Goal: Task Accomplishment & Management: Use online tool/utility

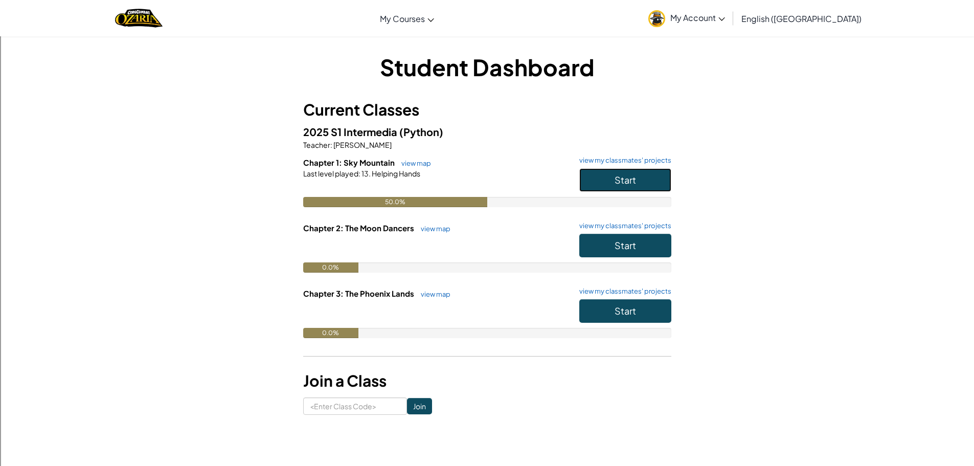
click at [608, 178] on button "Start" at bounding box center [625, 180] width 92 height 24
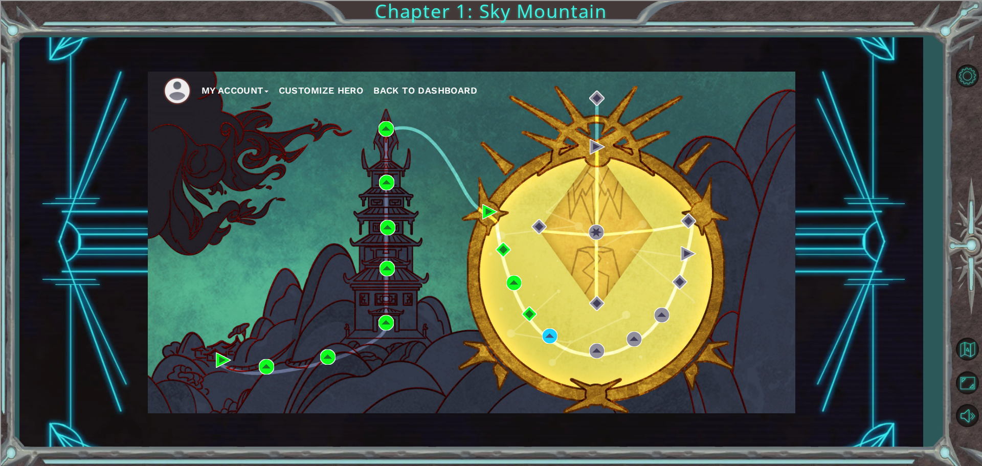
click at [541, 338] on div "My Account Customize Hero Back to Dashboard" at bounding box center [471, 243] width 647 height 342
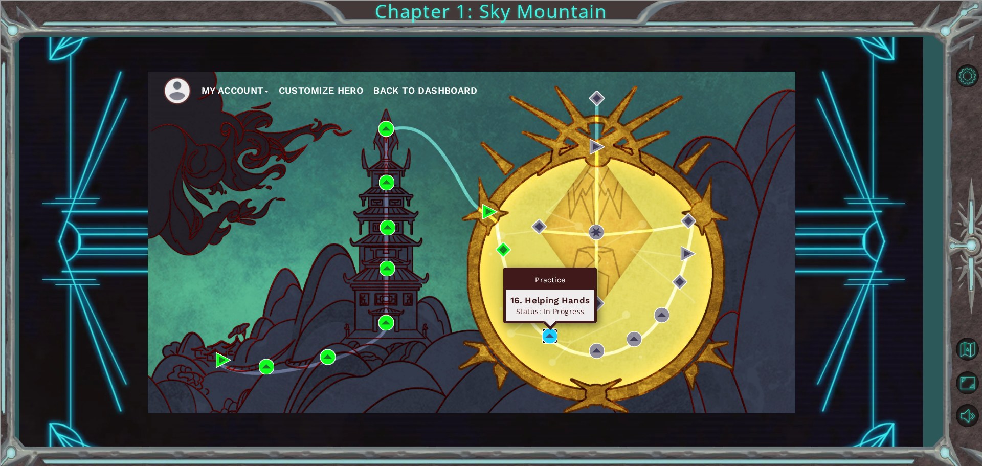
click at [556, 331] on img at bounding box center [549, 335] width 15 height 15
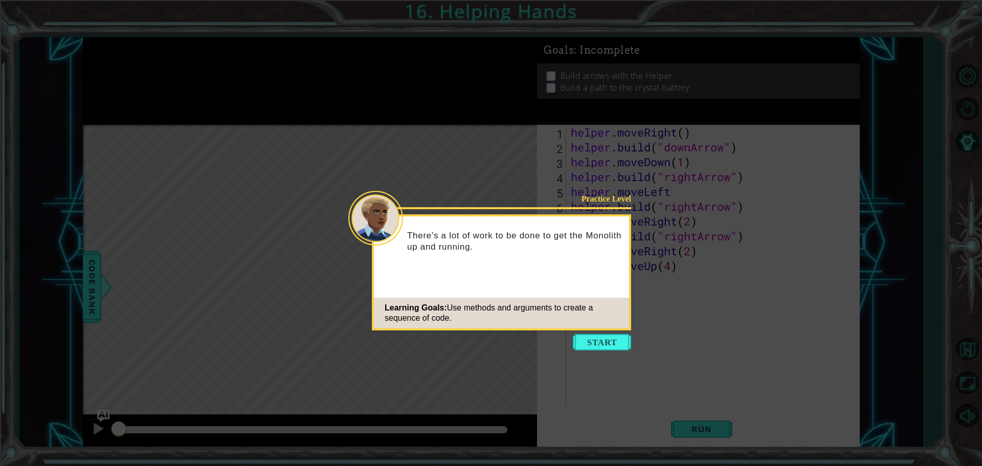
click at [602, 344] on button "Start" at bounding box center [602, 342] width 58 height 16
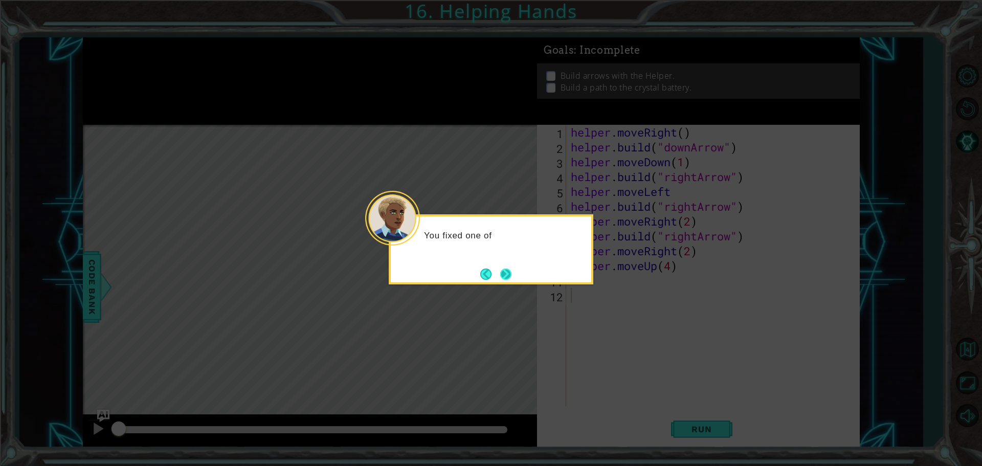
drag, startPoint x: 516, startPoint y: 278, endPoint x: 499, endPoint y: 277, distance: 18.0
click at [512, 279] on div "You fixed one of" at bounding box center [491, 249] width 205 height 70
click at [499, 277] on button "Next" at bounding box center [505, 273] width 17 height 17
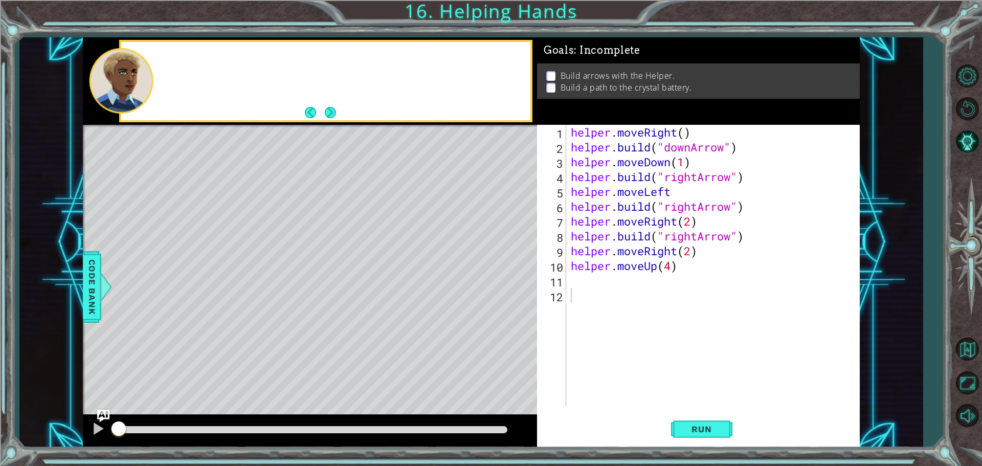
click at [499, 277] on div "Level Map" at bounding box center [319, 275] width 473 height 301
